Goal: Information Seeking & Learning: Understand process/instructions

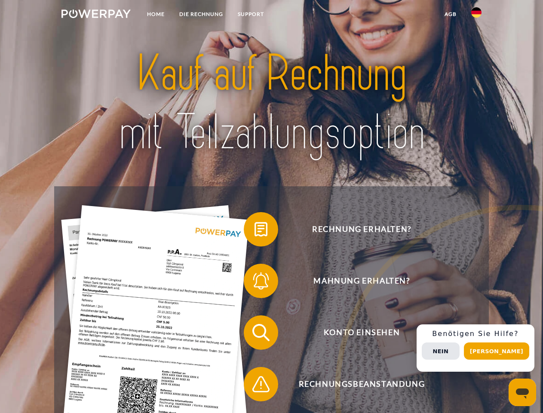
click at [96, 15] on img at bounding box center [96, 13] width 69 height 9
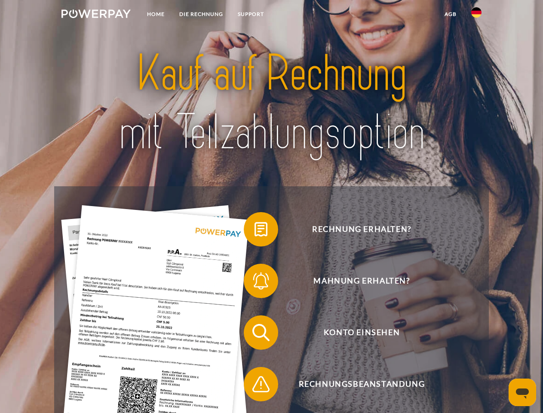
click at [477, 15] on img at bounding box center [476, 12] width 10 height 10
click at [450, 14] on link "agb" at bounding box center [450, 13] width 27 height 15
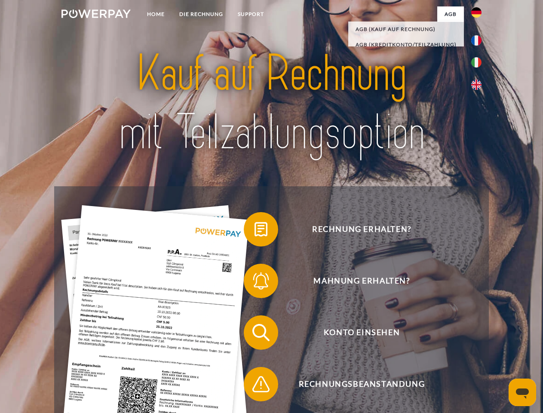
click at [255, 231] on span at bounding box center [248, 229] width 43 height 43
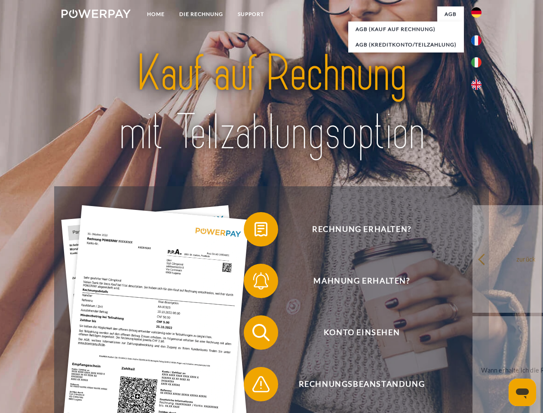
click at [255, 283] on div "Rechnung erhalten? Mahnung erhalten? Konto einsehen" at bounding box center [271, 358] width 434 height 344
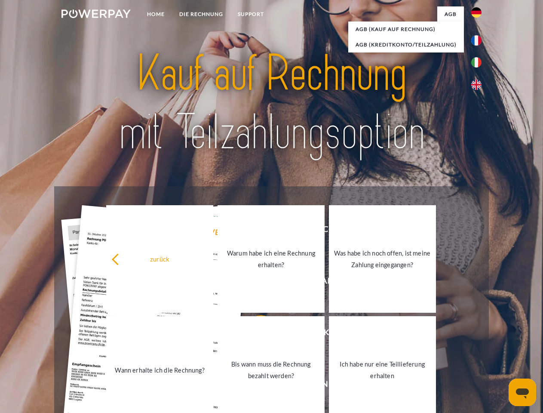
click at [255, 334] on link "Bis wann muss die Rechnung bezahlt werden?" at bounding box center [271, 370] width 107 height 108
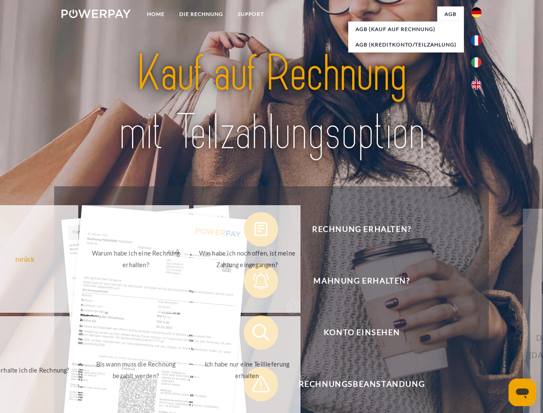
click at [255, 386] on span at bounding box center [248, 384] width 43 height 43
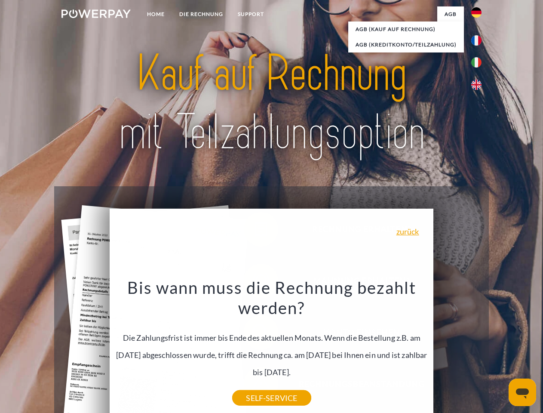
click at [479, 348] on div "Rechnung erhalten? Mahnung erhalten? Konto einsehen" at bounding box center [271, 358] width 434 height 344
click at [458, 350] on span "Konto einsehen" at bounding box center [361, 332] width 211 height 34
click at [500, 351] on header "Home DIE RECHNUNG SUPPORT" at bounding box center [271, 297] width 543 height 594
